Goal: Navigation & Orientation: Find specific page/section

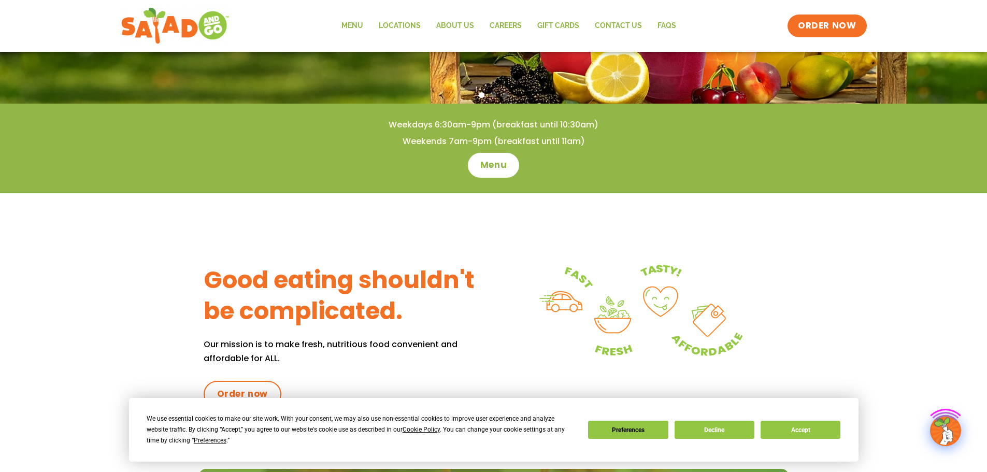
scroll to position [259, 0]
click at [791, 430] on button "Accept" at bounding box center [801, 430] width 80 height 18
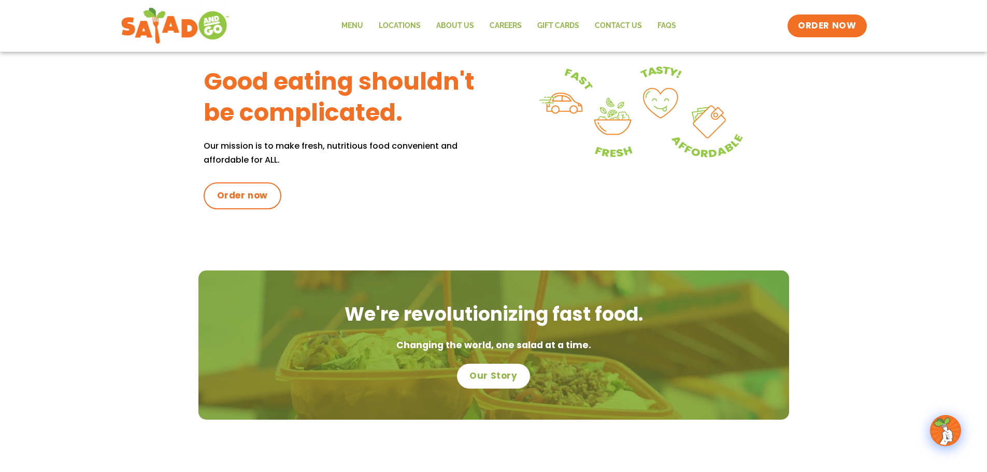
scroll to position [311, 0]
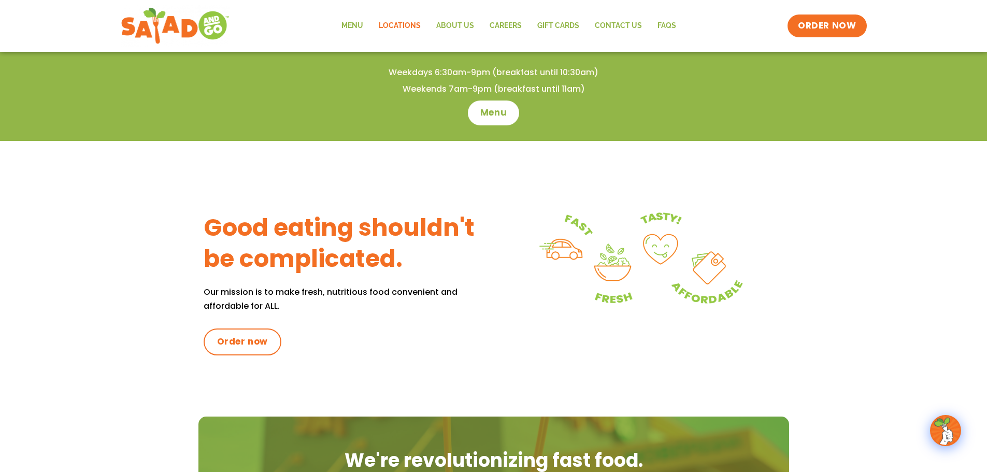
click at [406, 24] on link "Locations" at bounding box center [400, 26] width 58 height 24
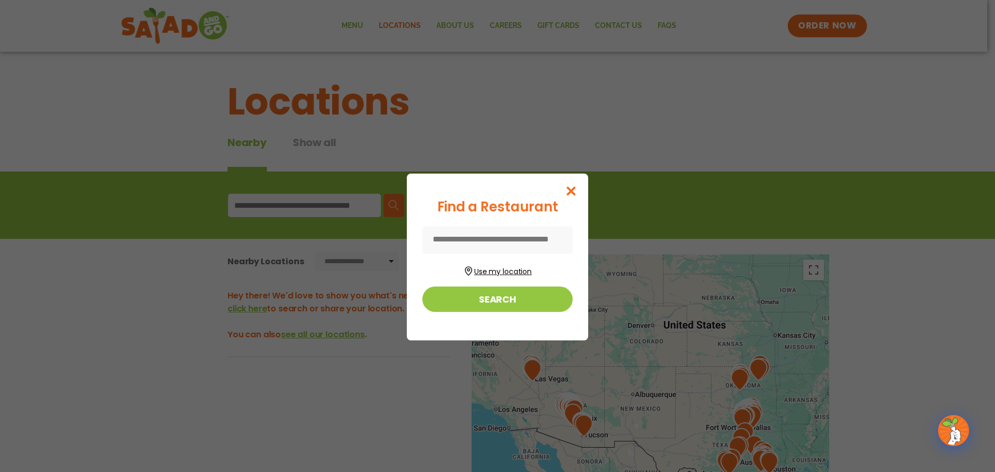
click at [484, 272] on button "Use my location" at bounding box center [497, 270] width 150 height 14
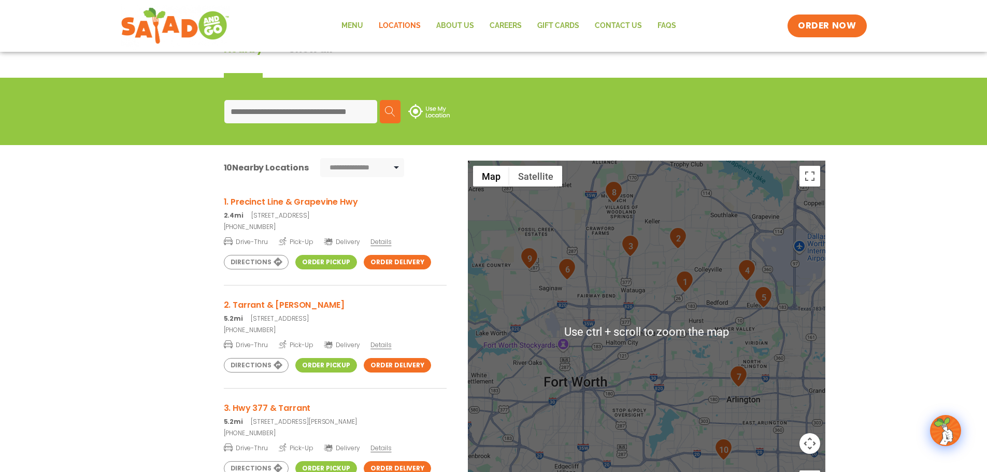
scroll to position [104, 0]
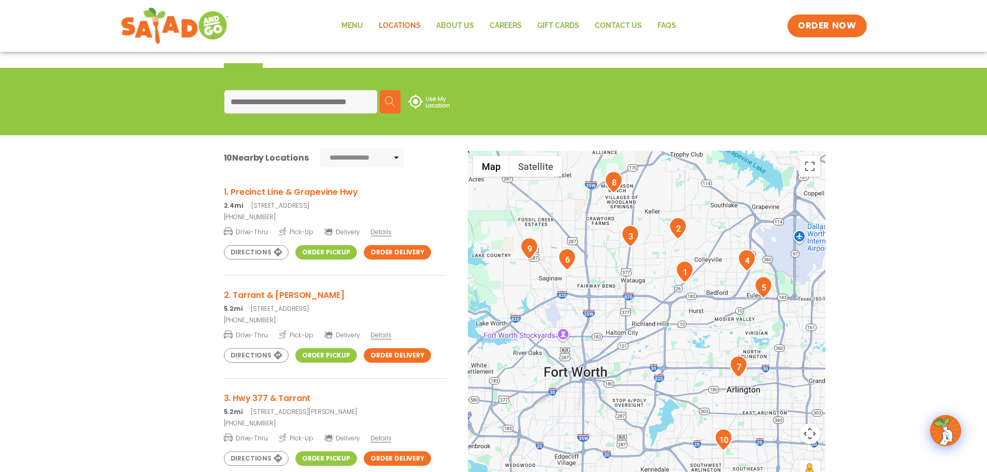
click at [872, 368] on div "**********" at bounding box center [493, 334] width 987 height 399
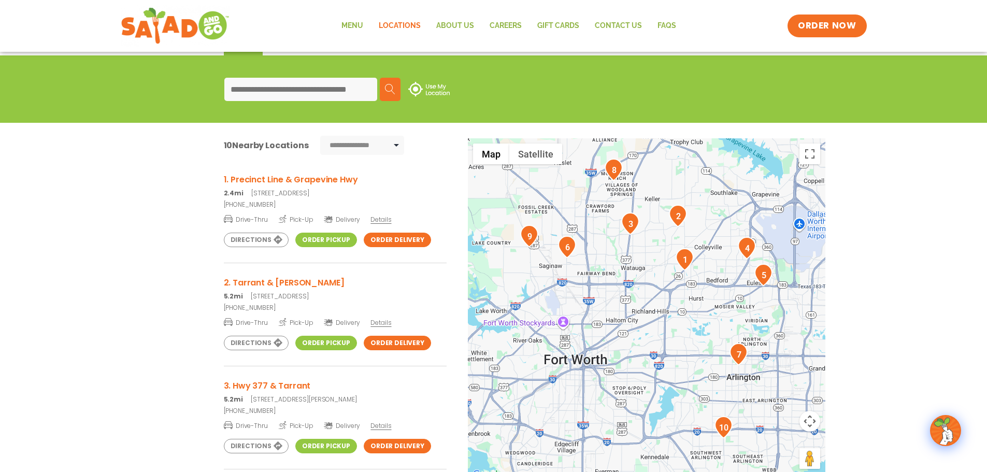
scroll to position [100, 0]
